Goal: Task Accomplishment & Management: Manage account settings

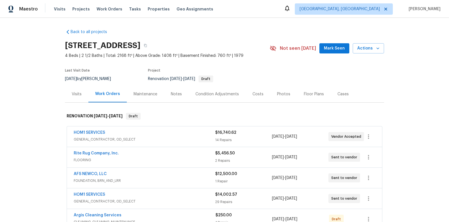
scroll to position [13, 0]
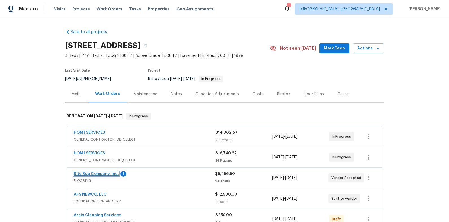
click at [102, 173] on link "Rite Rug Company, Inc." at bounding box center [96, 174] width 45 height 4
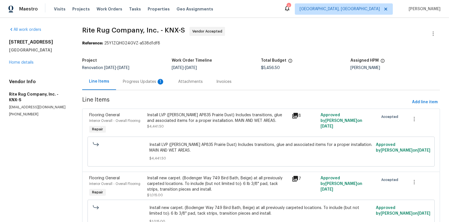
click at [148, 81] on div "Progress Updates 1" at bounding box center [144, 82] width 42 height 6
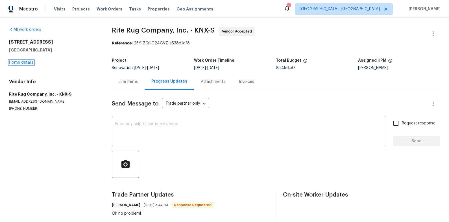
click at [29, 63] on link "Home details" at bounding box center [21, 62] width 25 height 4
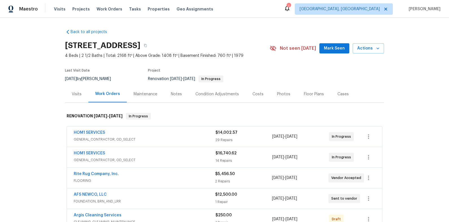
click at [290, 10] on icon at bounding box center [287, 9] width 5 height 6
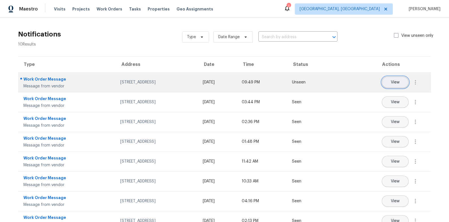
click at [402, 79] on button "View" at bounding box center [395, 82] width 27 height 11
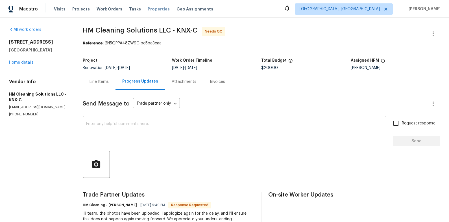
click at [148, 7] on span "Properties" at bounding box center [159, 9] width 22 height 6
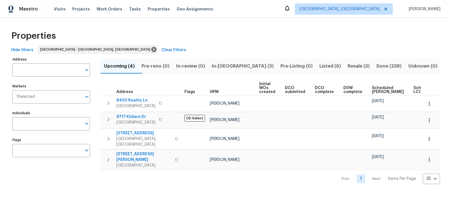
click at [238, 68] on span "In-reno (3)" at bounding box center [243, 66] width 62 height 8
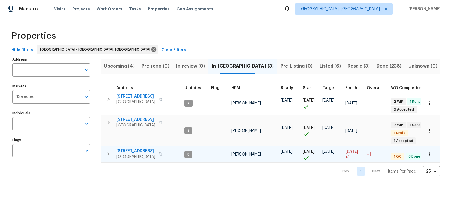
click at [133, 151] on span "411 S Maple St" at bounding box center [135, 151] width 39 height 6
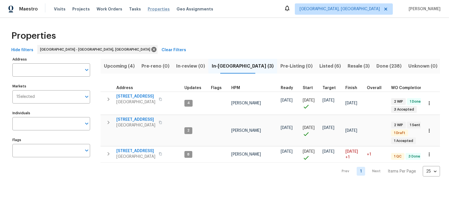
click at [148, 11] on span "Properties" at bounding box center [159, 9] width 22 height 6
click at [135, 118] on span "1012 Kensington Blvd" at bounding box center [135, 120] width 39 height 6
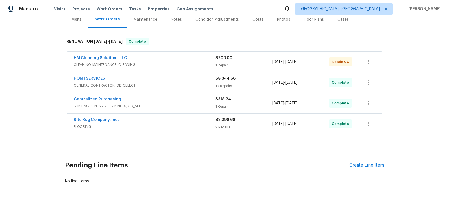
scroll to position [75, 0]
click at [361, 164] on div "Create Line Item" at bounding box center [367, 164] width 35 height 5
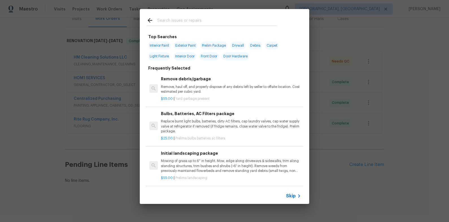
click at [191, 20] on input "text" at bounding box center [217, 21] width 120 height 8
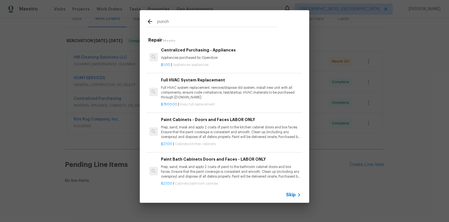
scroll to position [0, 0]
click at [211, 19] on input "punch" at bounding box center [217, 22] width 120 height 8
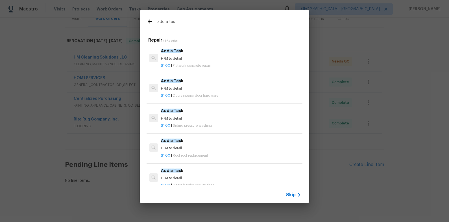
type input "add a tas"
click at [213, 89] on p "HPM to detail" at bounding box center [231, 88] width 140 height 5
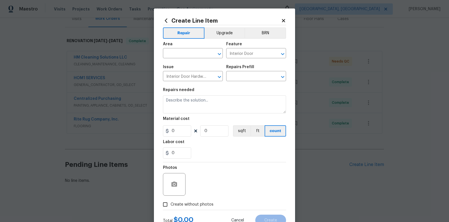
type input "Add a Task $1.00"
type textarea "HPM to detail"
type input "1"
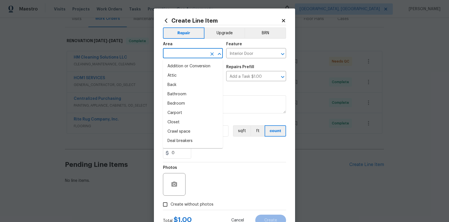
click at [201, 51] on input "text" at bounding box center [185, 53] width 44 height 9
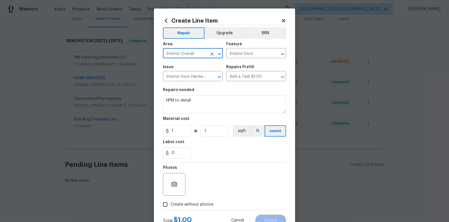
type input "Interior Overall"
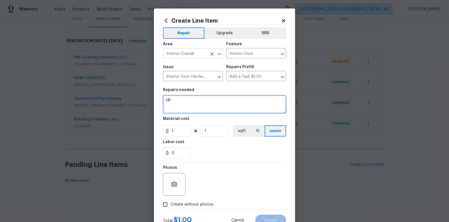
type textarea "H"
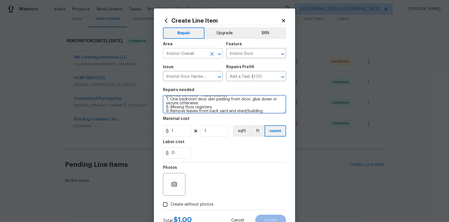
scroll to position [41, 0]
type textarea "Punch List: 1. Debris left outside around front yard, see photos. 2. New counte…"
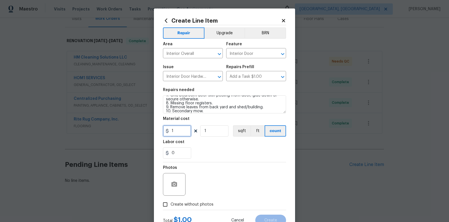
click at [185, 130] on input "1" at bounding box center [177, 130] width 28 height 11
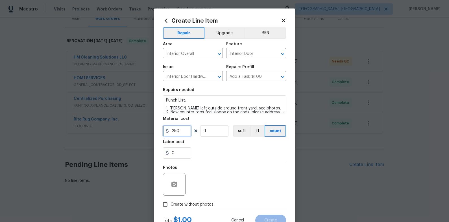
type input "250"
click at [179, 181] on button "button" at bounding box center [175, 184] width 14 height 14
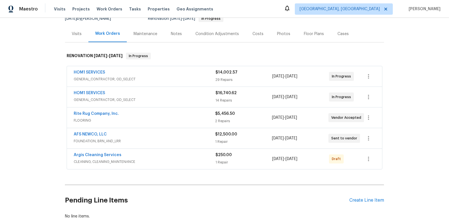
scroll to position [60, 0]
click at [259, 36] on div "Costs" at bounding box center [258, 34] width 11 height 6
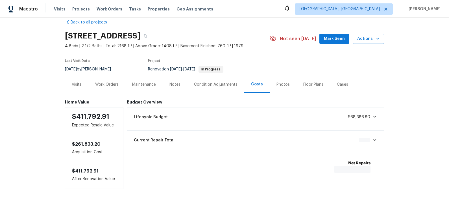
scroll to position [10, 0]
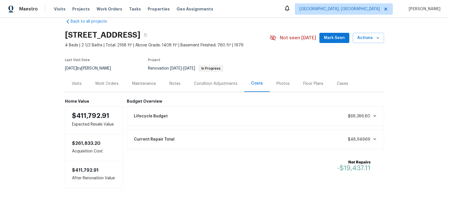
click at [84, 85] on div "Visits" at bounding box center [76, 83] width 23 height 17
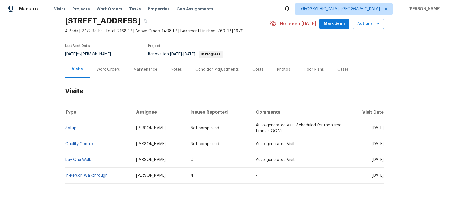
click at [118, 71] on div "Work Orders" at bounding box center [108, 70] width 23 height 6
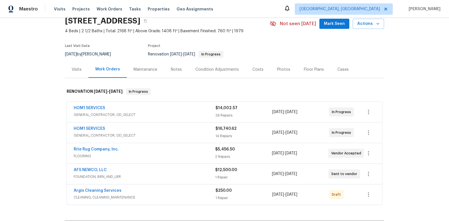
scroll to position [60, 0]
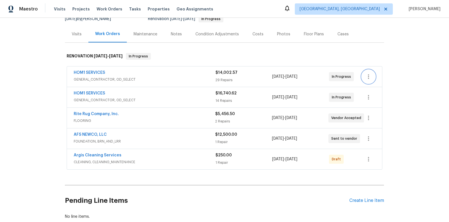
click at [369, 79] on icon "button" at bounding box center [368, 76] width 7 height 7
click at [376, 79] on li "Edit" at bounding box center [392, 76] width 61 height 9
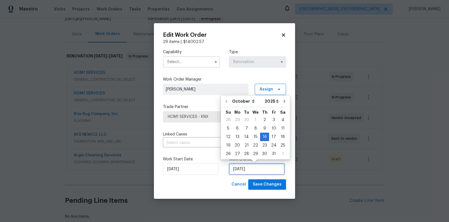
click at [246, 167] on input "[DATE]" at bounding box center [257, 168] width 56 height 11
click at [284, 102] on button "Go to next month" at bounding box center [284, 101] width 8 height 11
type input "11/16/2025"
select select "10"
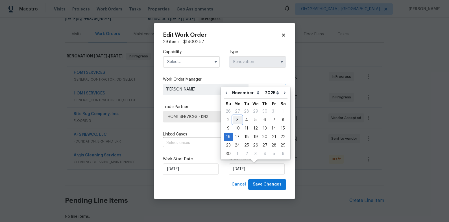
click at [241, 120] on div "3" at bounding box center [237, 120] width 9 height 8
type input "11/3/2025"
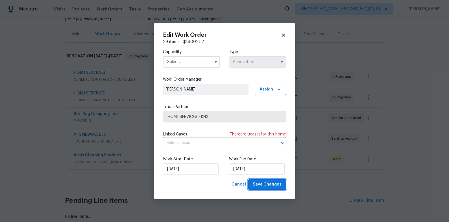
click at [279, 184] on span "Save Changes" at bounding box center [267, 184] width 29 height 7
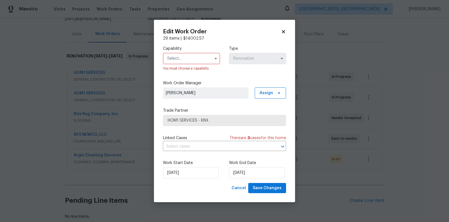
click at [197, 60] on input "text" at bounding box center [191, 58] width 57 height 11
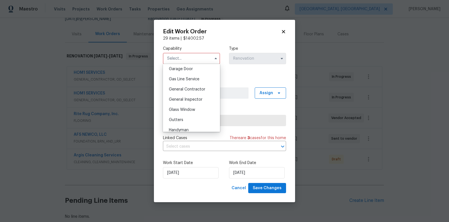
scroll to position [257, 0]
click at [196, 84] on span "General Contractor" at bounding box center [187, 83] width 36 height 4
type input "General Contractor"
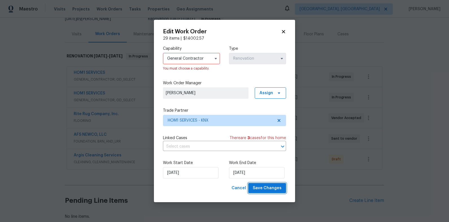
click at [268, 191] on span "Save Changes" at bounding box center [267, 188] width 29 height 7
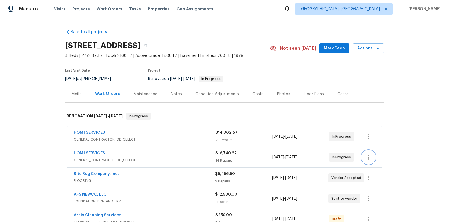
click at [369, 157] on icon "button" at bounding box center [368, 157] width 1 height 5
click at [369, 158] on li "Edit" at bounding box center [392, 157] width 61 height 9
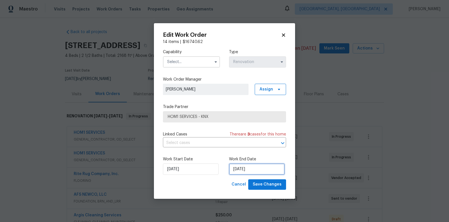
click at [240, 169] on input "[DATE]" at bounding box center [257, 168] width 56 height 11
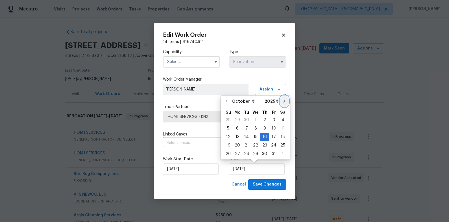
click at [283, 101] on icon "Go to next month" at bounding box center [284, 101] width 5 height 5
type input "[DATE]"
select select "10"
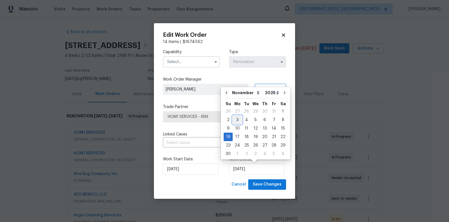
click at [239, 120] on div "3" at bounding box center [237, 120] width 9 height 8
type input "[DATE]"
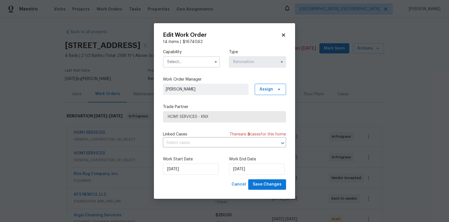
click at [183, 65] on input "text" at bounding box center [191, 61] width 57 height 11
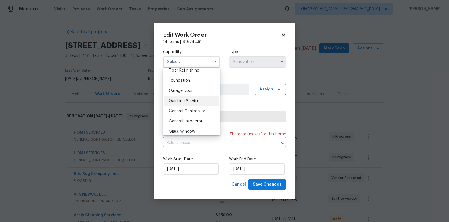
scroll to position [237, 0]
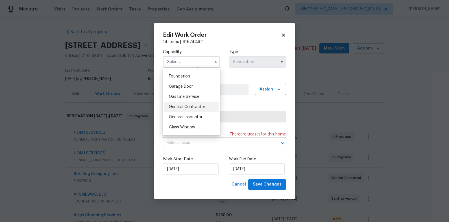
click at [205, 108] on div "General Contractor" at bounding box center [191, 107] width 54 height 10
type input "General Contractor"
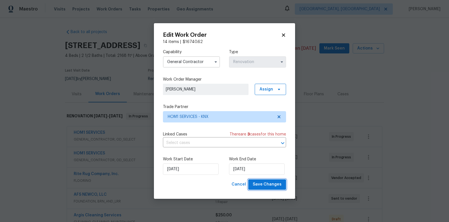
click at [263, 185] on span "Save Changes" at bounding box center [267, 184] width 29 height 7
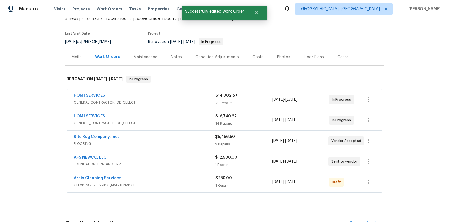
scroll to position [47, 0]
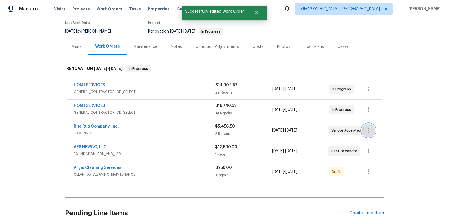
click at [369, 131] on icon "button" at bounding box center [368, 130] width 7 height 7
click at [375, 132] on li "Edit" at bounding box center [392, 130] width 61 height 9
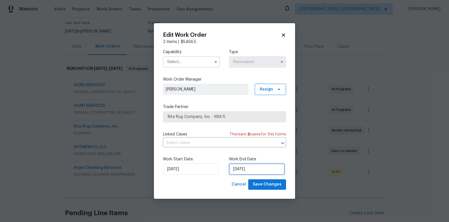
click at [240, 165] on input "[DATE]" at bounding box center [257, 168] width 56 height 11
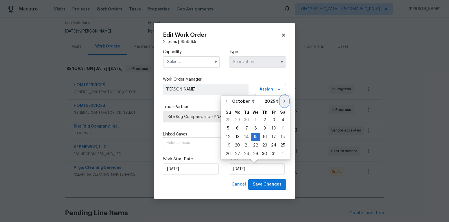
click at [282, 99] on icon "Go to next month" at bounding box center [284, 101] width 5 height 5
type input "[DATE]"
select select "10"
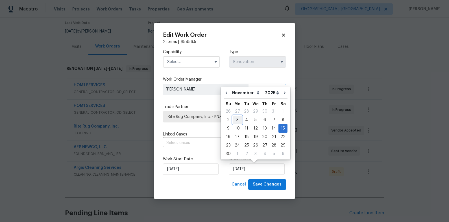
click at [238, 119] on div "3" at bounding box center [237, 120] width 9 height 8
type input "[DATE]"
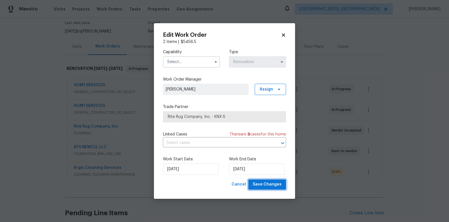
click at [278, 180] on button "Save Changes" at bounding box center [267, 184] width 38 height 10
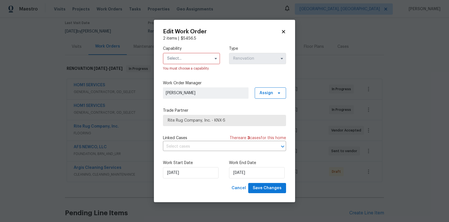
click at [208, 58] on input "text" at bounding box center [191, 58] width 57 height 11
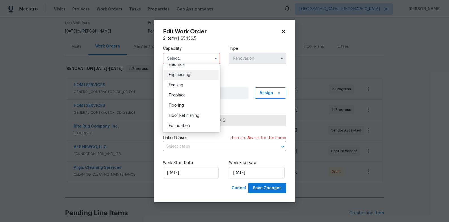
scroll to position [222, 0]
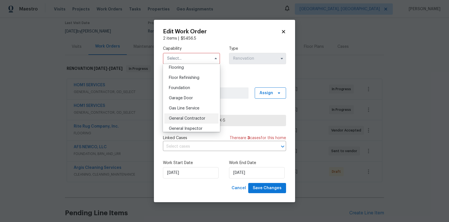
click at [207, 116] on div "General Contractor" at bounding box center [191, 118] width 54 height 10
type input "General Contractor"
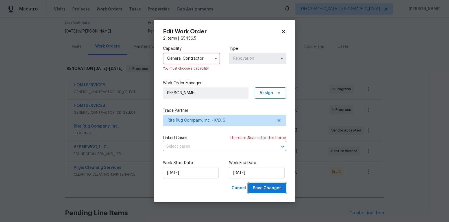
click at [268, 193] on button "Save Changes" at bounding box center [267, 188] width 38 height 10
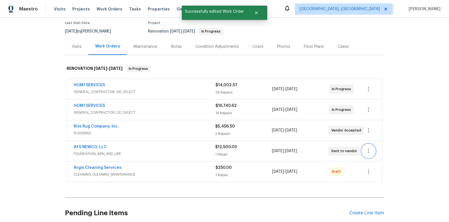
click at [367, 151] on icon "button" at bounding box center [368, 151] width 7 height 7
click at [372, 151] on li "Edit" at bounding box center [392, 150] width 61 height 9
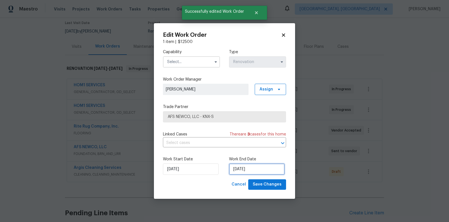
click at [233, 169] on input "[DATE]" at bounding box center [257, 168] width 56 height 11
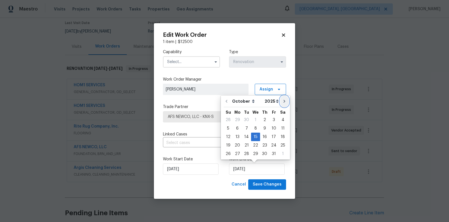
click at [285, 104] on button "Go to next month" at bounding box center [284, 101] width 8 height 11
type input "[DATE]"
select select "10"
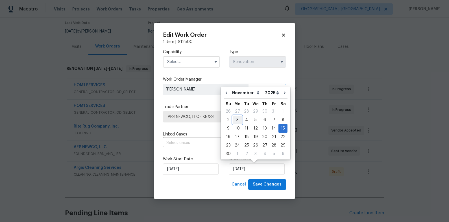
click at [241, 121] on div "3" at bounding box center [237, 120] width 9 height 8
type input "[DATE]"
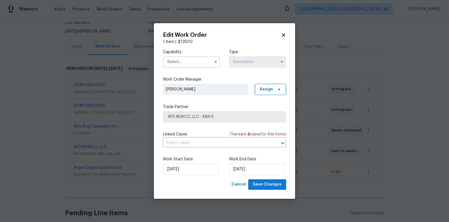
click at [206, 64] on input "text" at bounding box center [191, 61] width 57 height 11
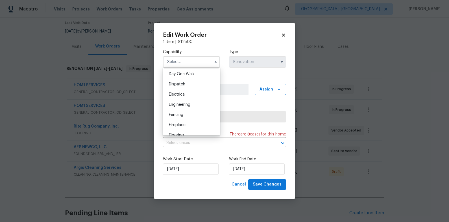
scroll to position [194, 0]
click at [190, 120] on div "Foundation" at bounding box center [191, 120] width 54 height 10
type input "Foundation"
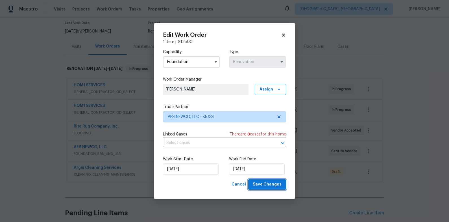
click at [271, 185] on span "Save Changes" at bounding box center [267, 184] width 29 height 7
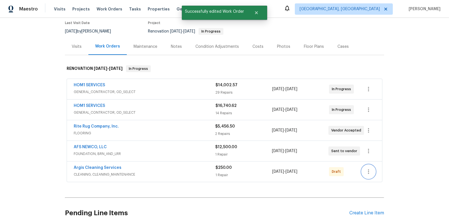
click at [369, 172] on icon "button" at bounding box center [368, 171] width 7 height 7
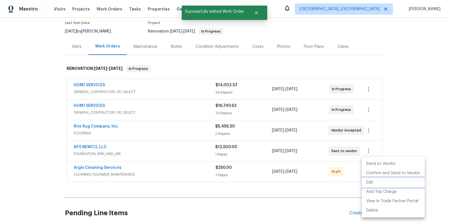
click at [370, 179] on li "Edit" at bounding box center [393, 182] width 63 height 9
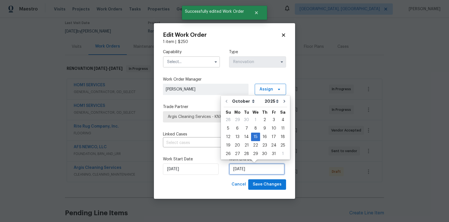
click at [240, 174] on input "[DATE]" at bounding box center [257, 168] width 56 height 11
click at [287, 101] on div "October November December Open dropdown 2025 2026 Open dropdown Su Mo Tu We Th …" at bounding box center [255, 128] width 69 height 64
click at [280, 101] on button "Go to next month" at bounding box center [284, 101] width 8 height 11
type input "[DATE]"
select select "10"
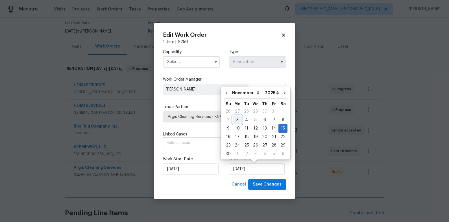
click at [236, 121] on div "3" at bounding box center [237, 120] width 9 height 8
type input "[DATE]"
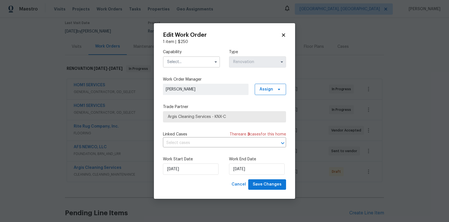
click at [200, 60] on input "text" at bounding box center [191, 61] width 57 height 11
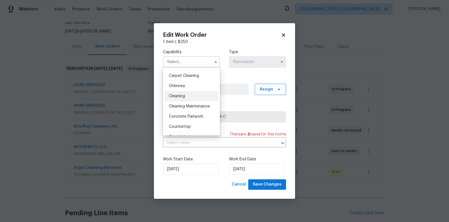
scroll to position [64, 0]
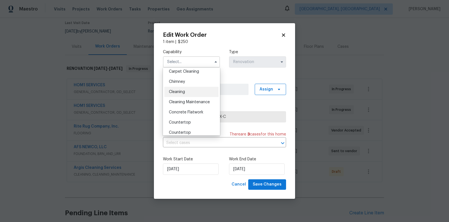
click at [194, 93] on div "Cleaning" at bounding box center [191, 92] width 54 height 10
type input "Cleaning"
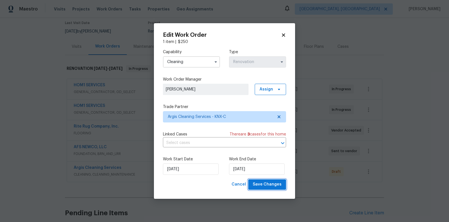
click at [263, 187] on span "Save Changes" at bounding box center [267, 184] width 29 height 7
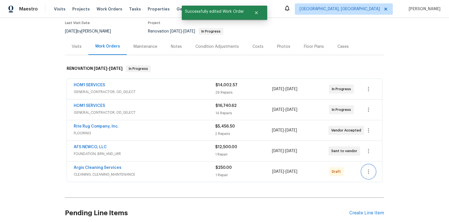
click at [369, 172] on icon "button" at bounding box center [368, 171] width 7 height 7
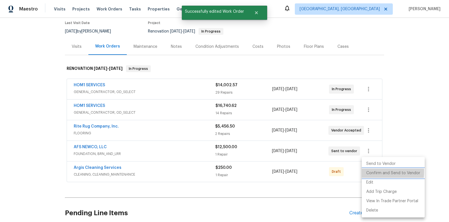
click at [370, 172] on li "Confirm and Send to Vendor" at bounding box center [393, 172] width 63 height 9
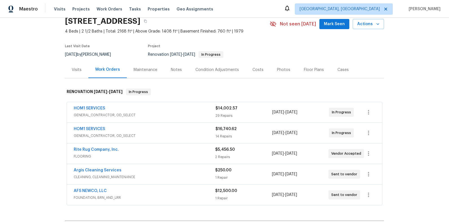
scroll to position [25, 0]
click at [169, 71] on div "Notes" at bounding box center [176, 69] width 25 height 17
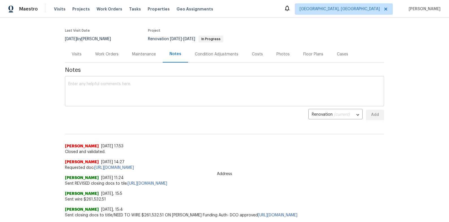
scroll to position [39, 0]
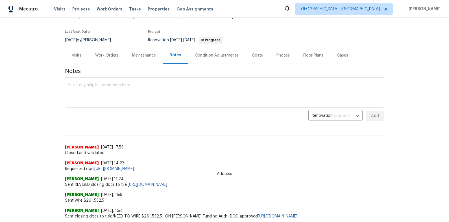
click at [155, 94] on textarea at bounding box center [224, 93] width 313 height 20
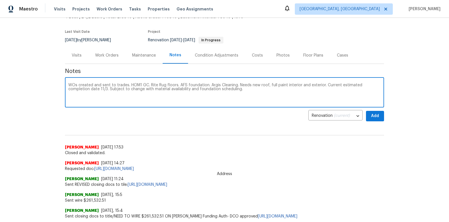
type textarea "WOs created and sent to trades. HOM1 GC. Rite Rug floors. AFS foundation. Argis…"
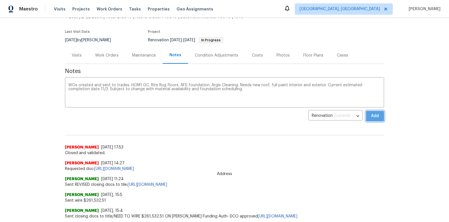
click at [375, 119] on span "Add" at bounding box center [375, 115] width 9 height 7
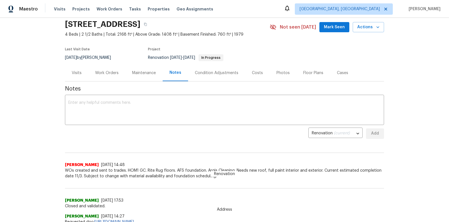
scroll to position [0, 0]
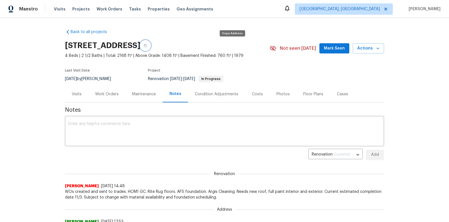
click at [147, 44] on icon "button" at bounding box center [145, 45] width 3 height 3
click at [118, 98] on div "Work Orders" at bounding box center [106, 94] width 37 height 17
